Goal: Task Accomplishment & Management: Use online tool/utility

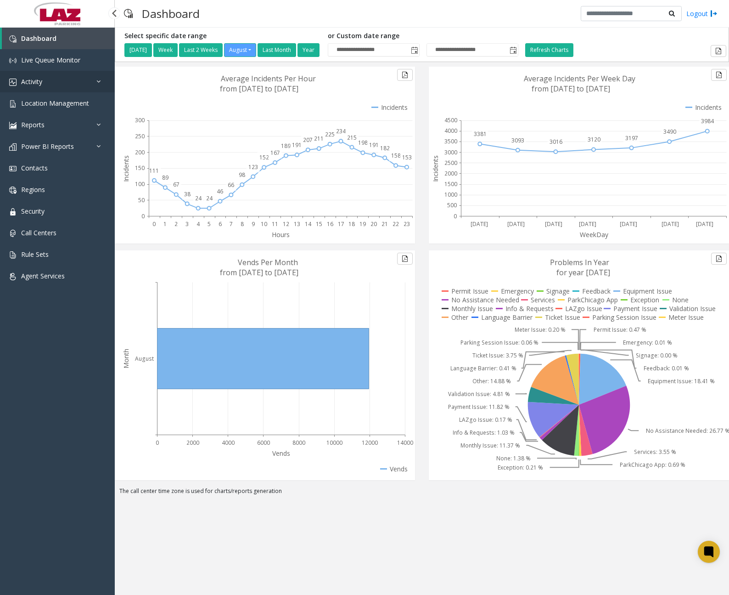
click at [85, 82] on link "Activity" at bounding box center [57, 82] width 115 height 22
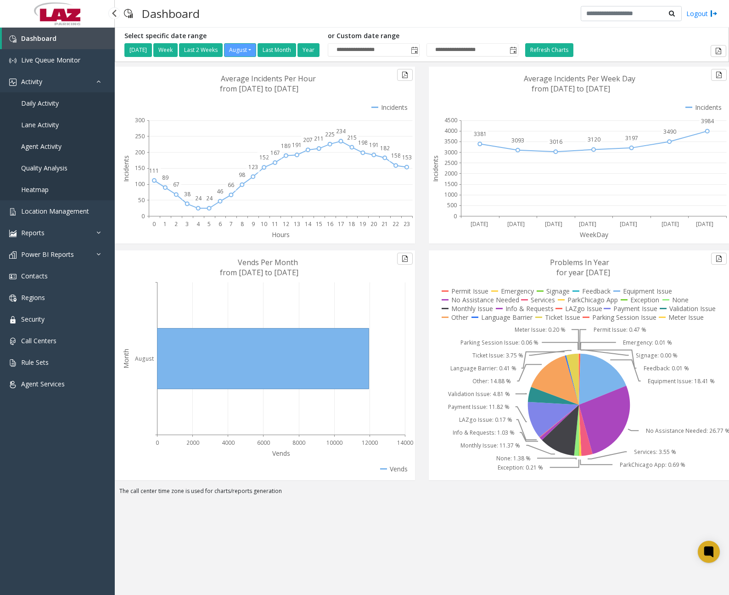
click at [53, 103] on span "Daily Activity" at bounding box center [40, 103] width 38 height 9
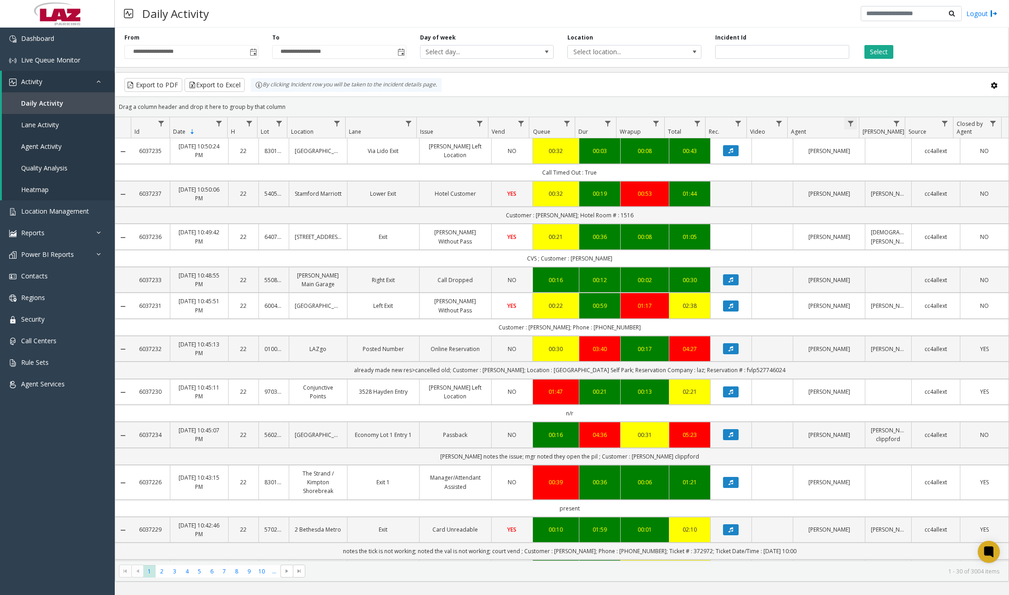
click at [615, 120] on span "Data table" at bounding box center [850, 123] width 7 height 7
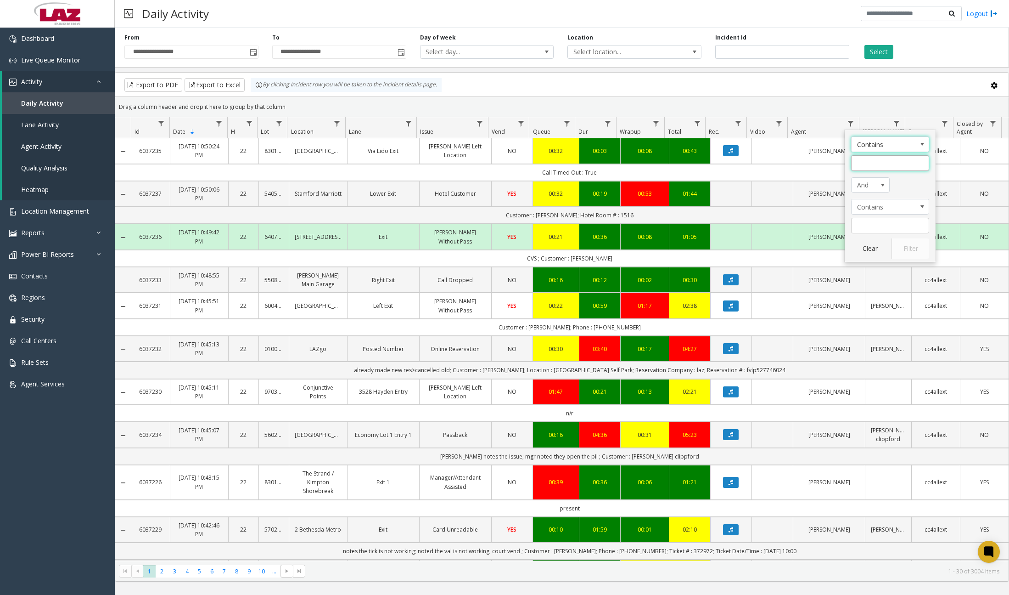
click at [615, 167] on input "Agent Filter" at bounding box center [890, 163] width 78 height 16
type input "*******"
click at [615, 253] on button "Filter" at bounding box center [911, 248] width 38 height 20
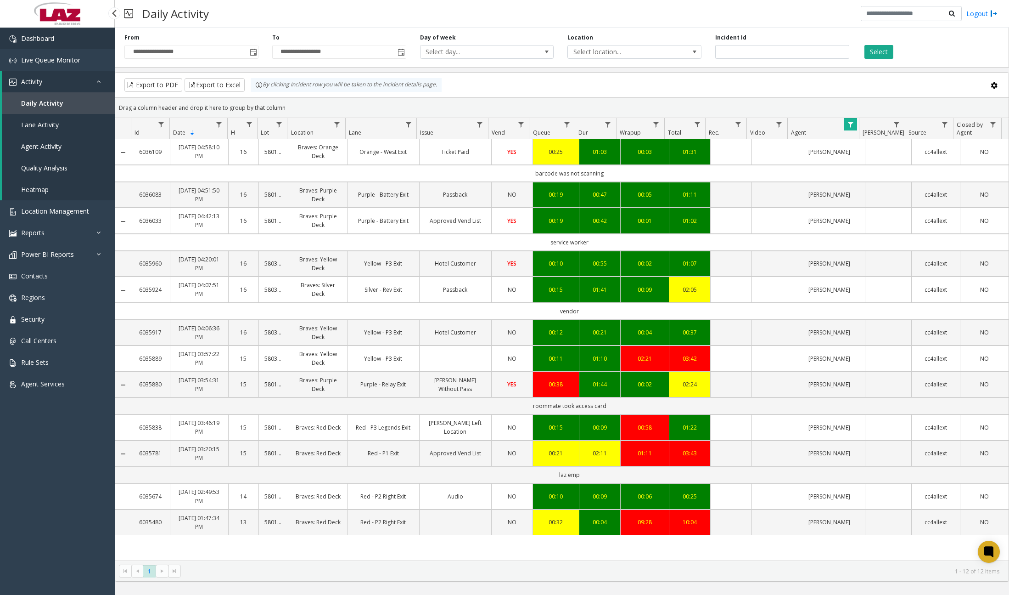
click at [43, 42] on span "Dashboard" at bounding box center [37, 38] width 33 height 9
